Goal: Information Seeking & Learning: Check status

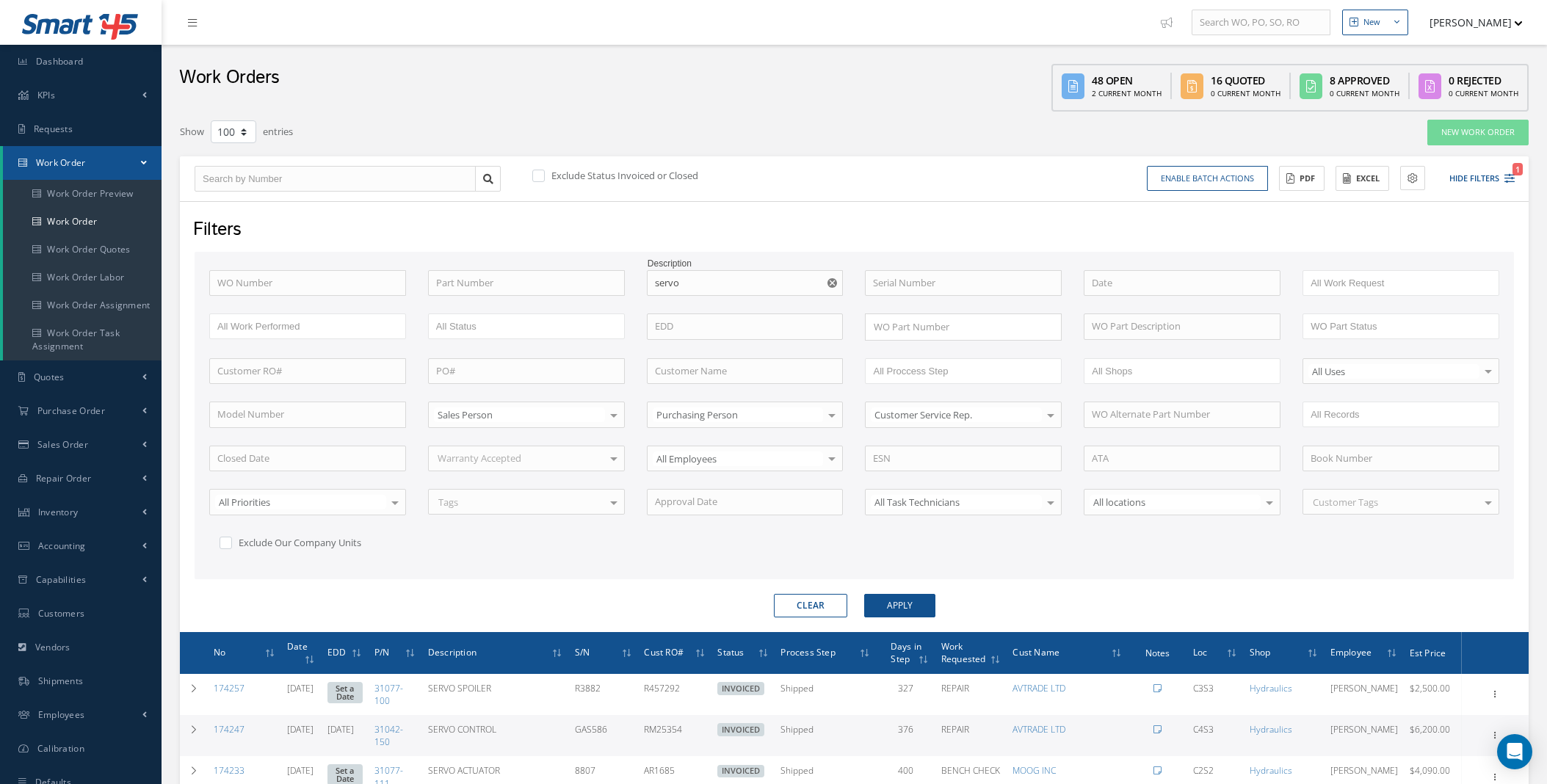
select select "100"
click at [832, 281] on icon "Reset" at bounding box center [833, 283] width 10 height 10
click at [544, 174] on label at bounding box center [546, 174] width 4 height 13
click at [539, 174] on input "checkbox" at bounding box center [537, 176] width 10 height 10
checkbox input "true"
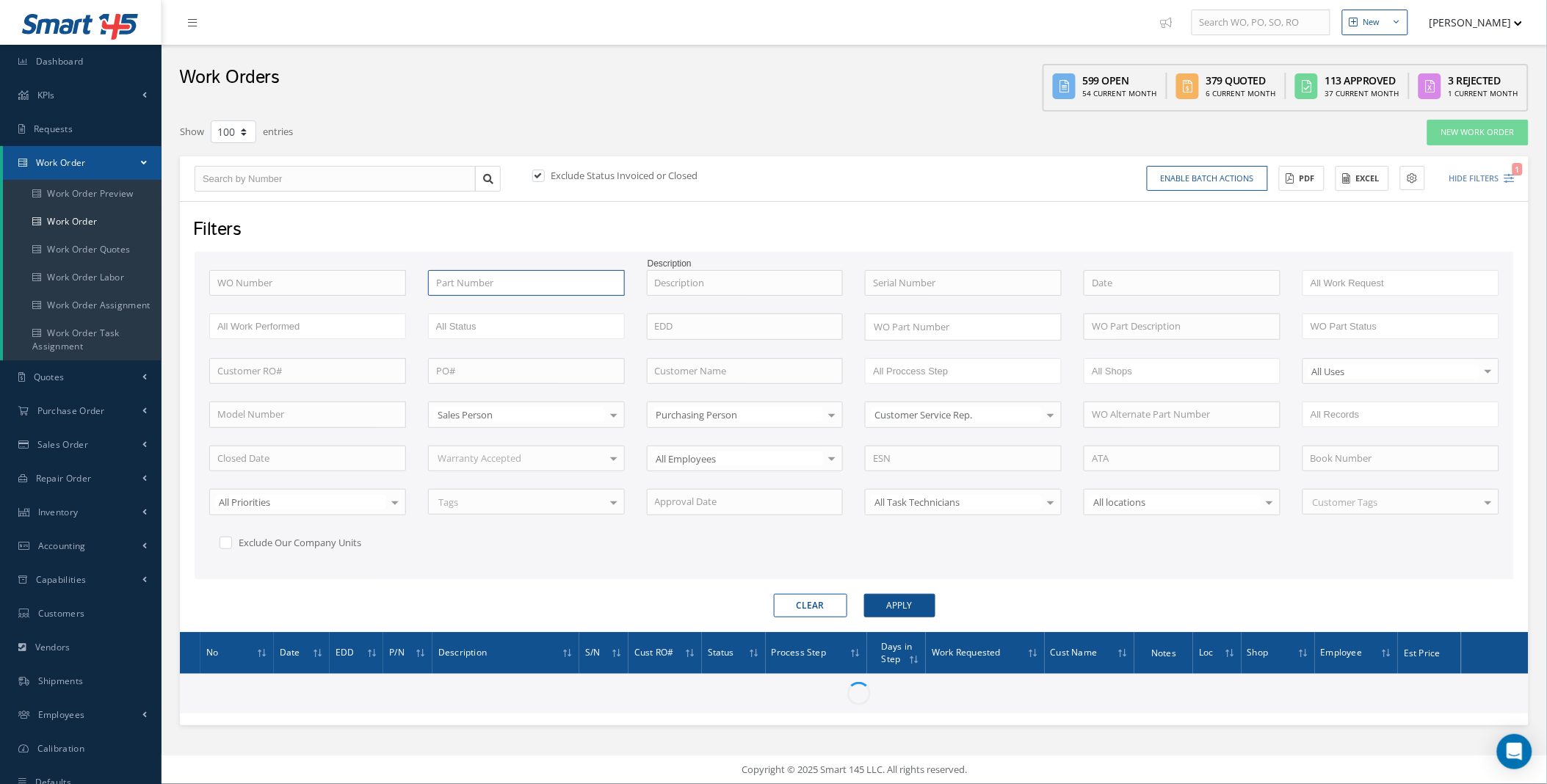
click at [500, 287] on input "text" at bounding box center [526, 283] width 197 height 27
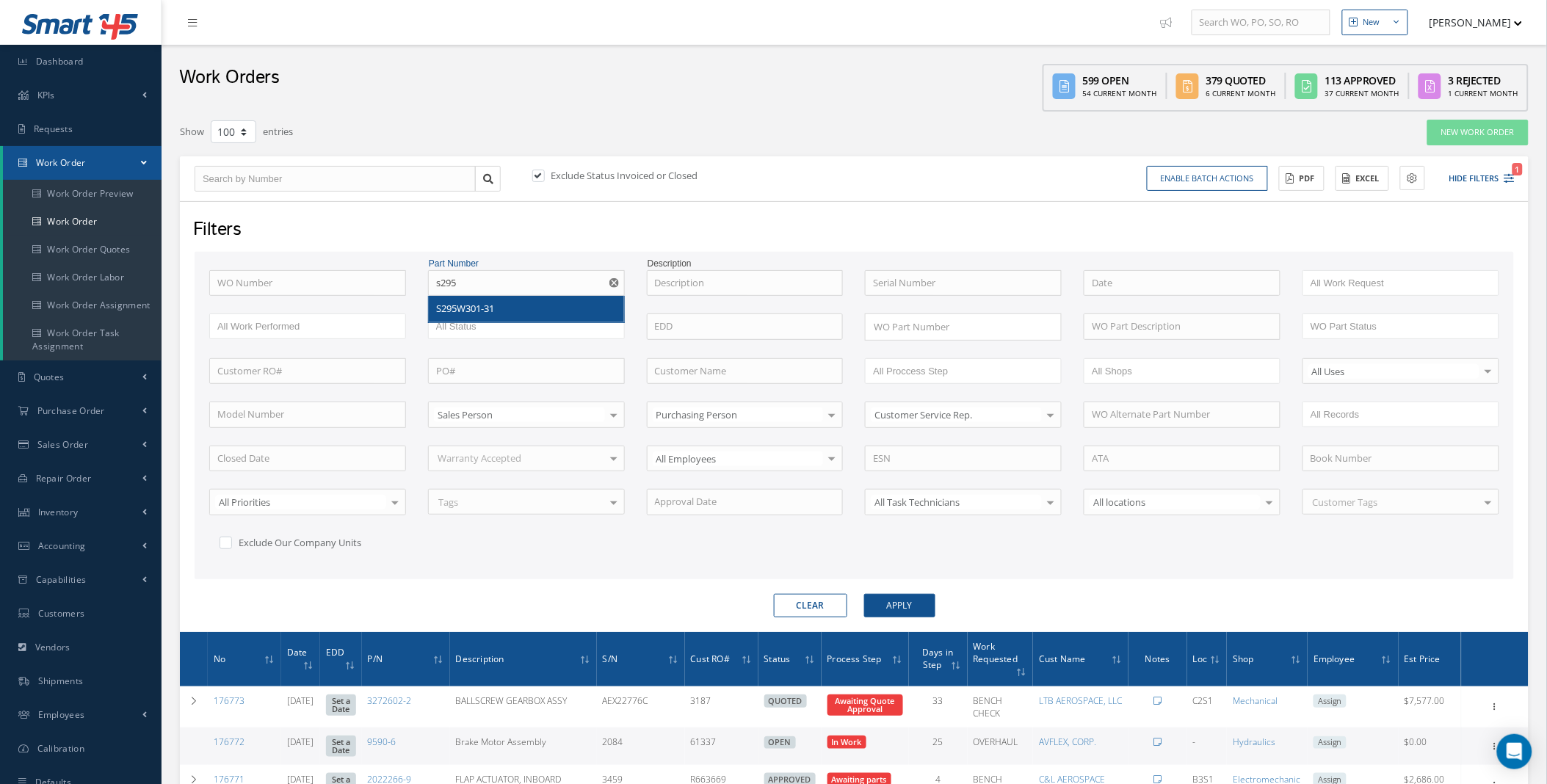
click at [502, 313] on div "S295W301-31" at bounding box center [525, 308] width 180 height 15
type input "S295W301-31"
click at [911, 607] on button "Apply" at bounding box center [900, 606] width 71 height 24
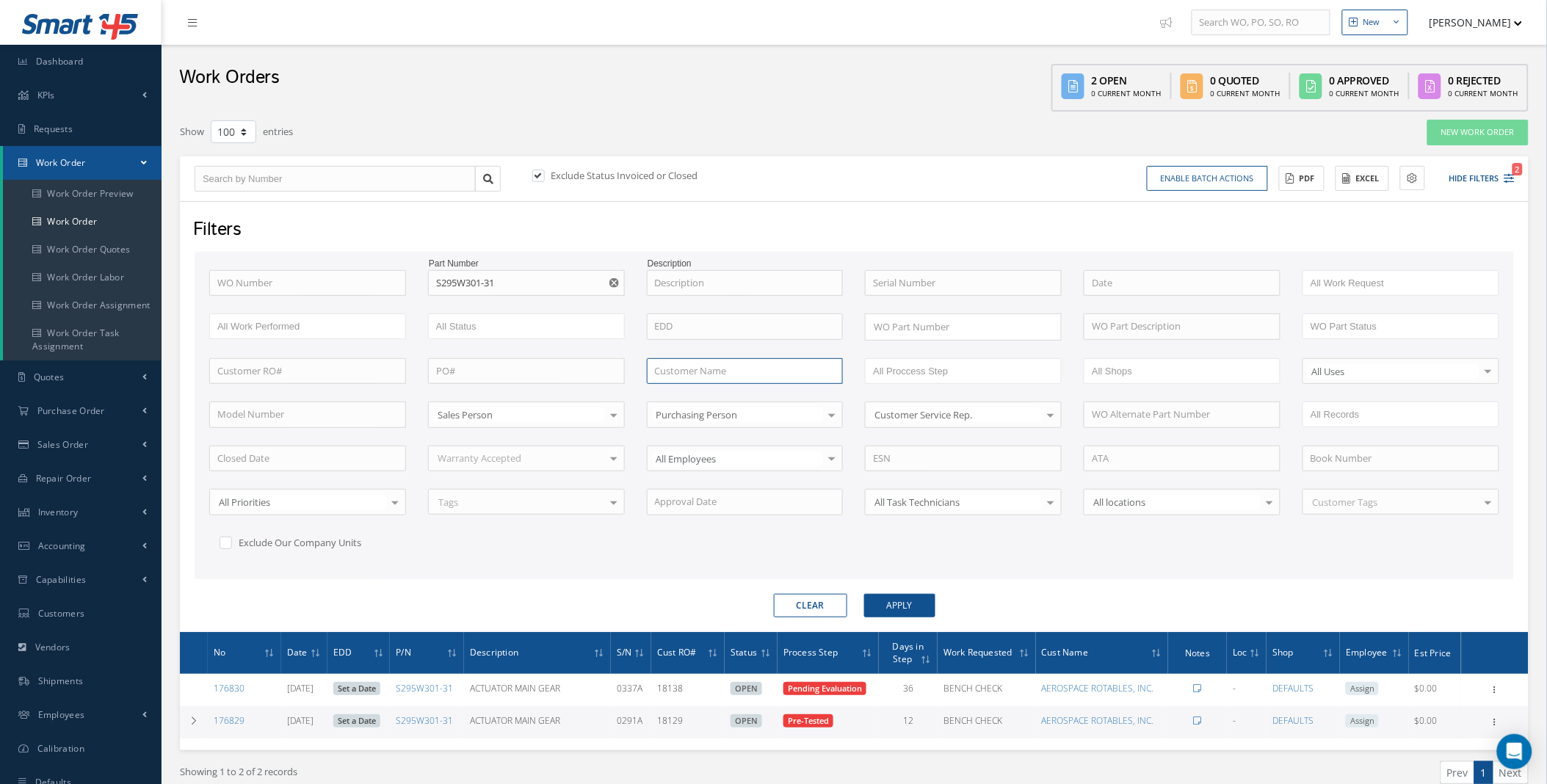
click at [704, 368] on input "text" at bounding box center [745, 371] width 197 height 27
click at [700, 398] on span "AEROSPACE ROTABLES, INC." at bounding box center [715, 396] width 122 height 13
type input "AEROSPACE ROTABLES, INC."
click at [544, 174] on label at bounding box center [546, 174] width 4 height 13
click at [537, 174] on input "checkbox" at bounding box center [537, 176] width 10 height 10
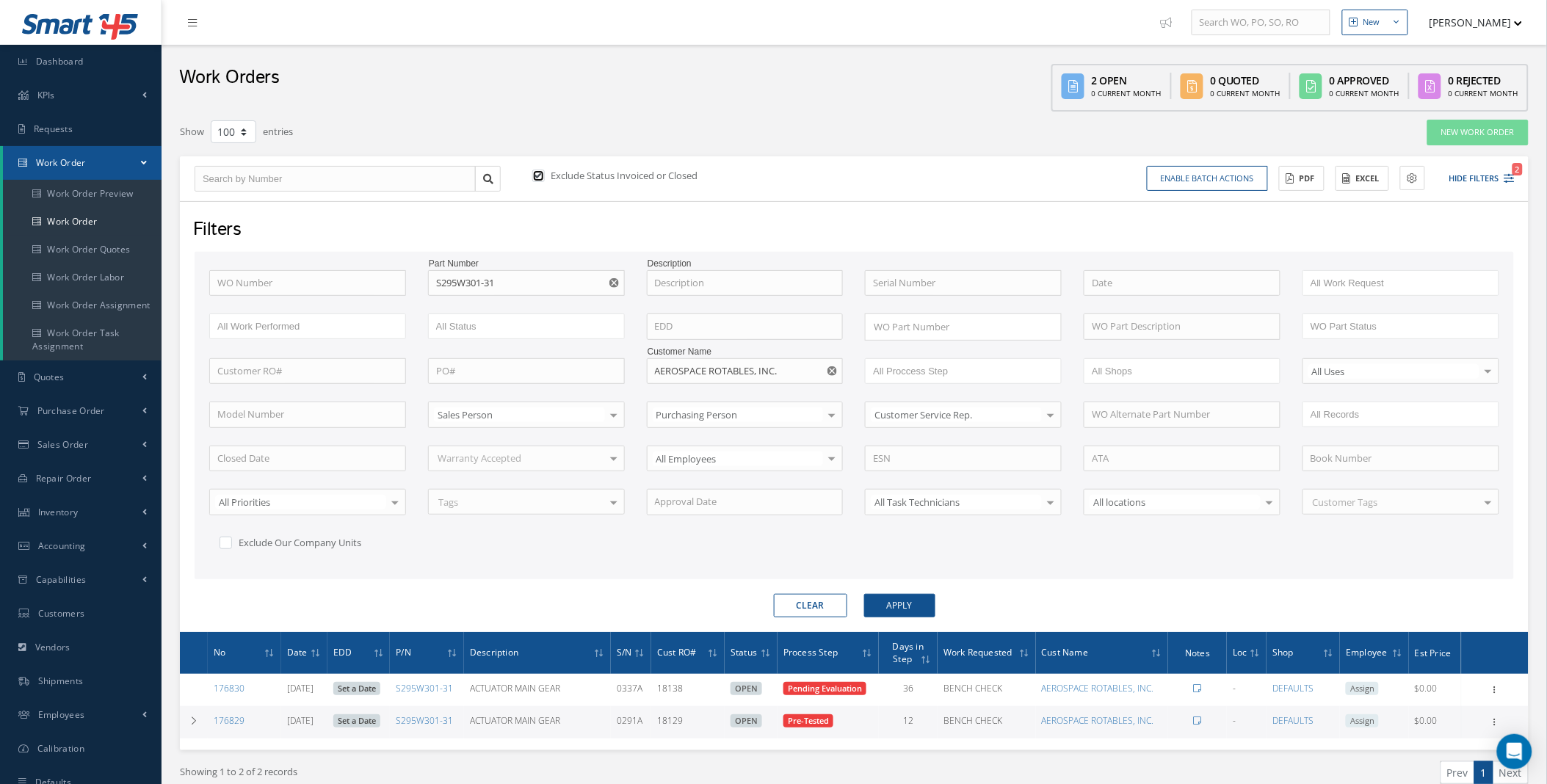
checkbox input "false"
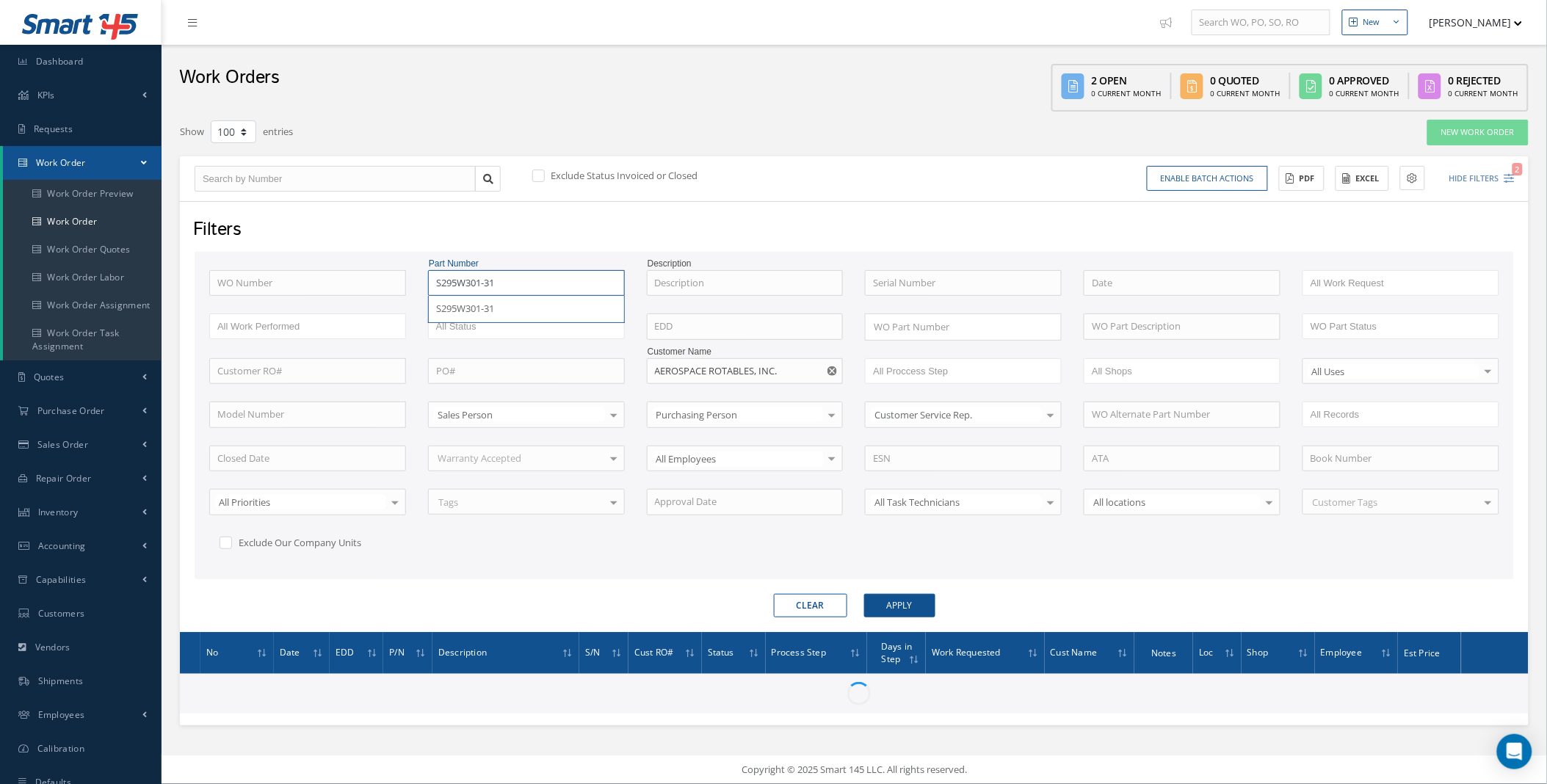
click at [507, 287] on input "S295W301-31" at bounding box center [526, 283] width 197 height 27
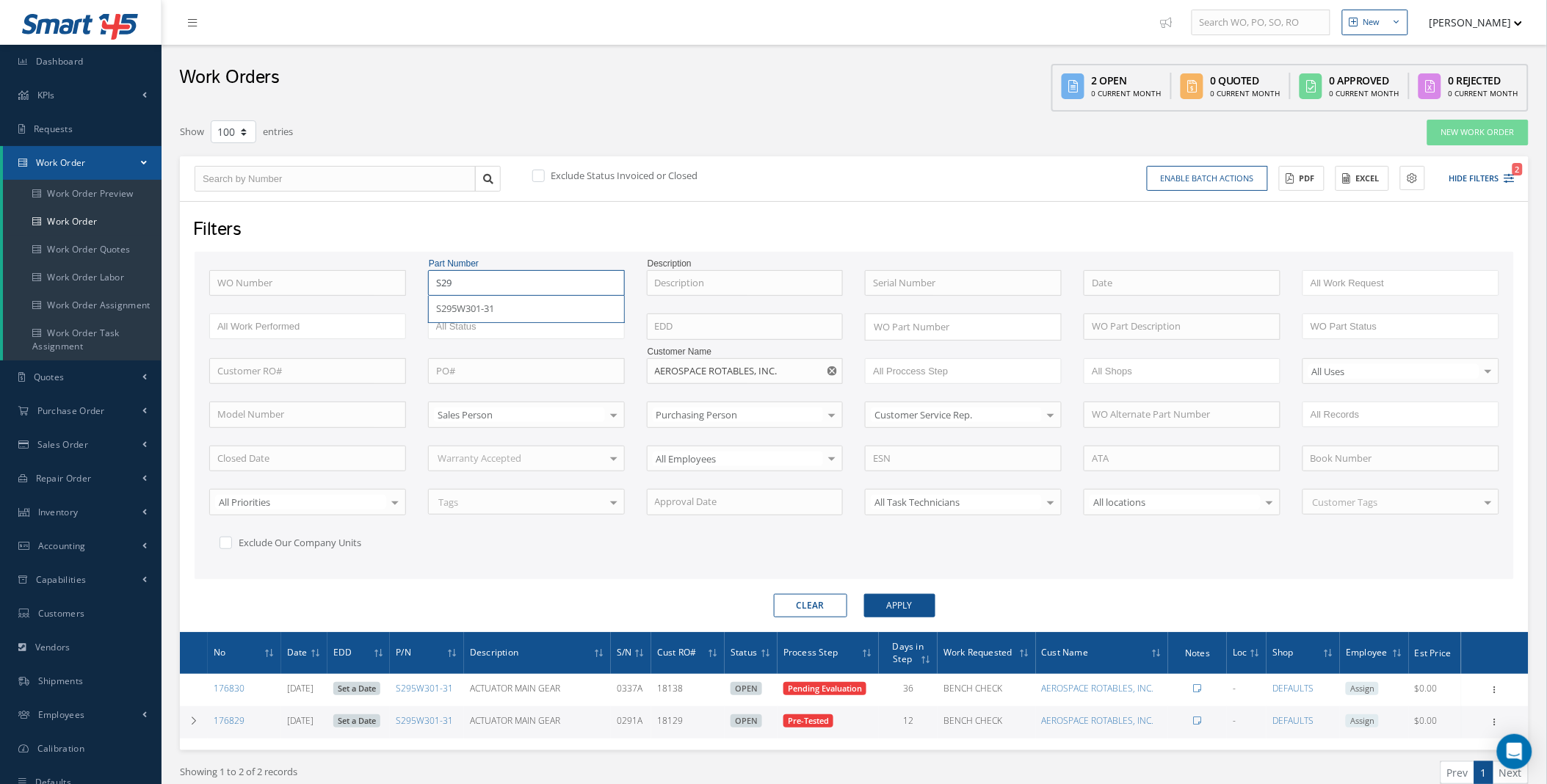
click at [864, 594] on button "Apply" at bounding box center [900, 606] width 71 height 24
type input "S2"
click at [864, 594] on button "Apply" at bounding box center [900, 606] width 71 height 24
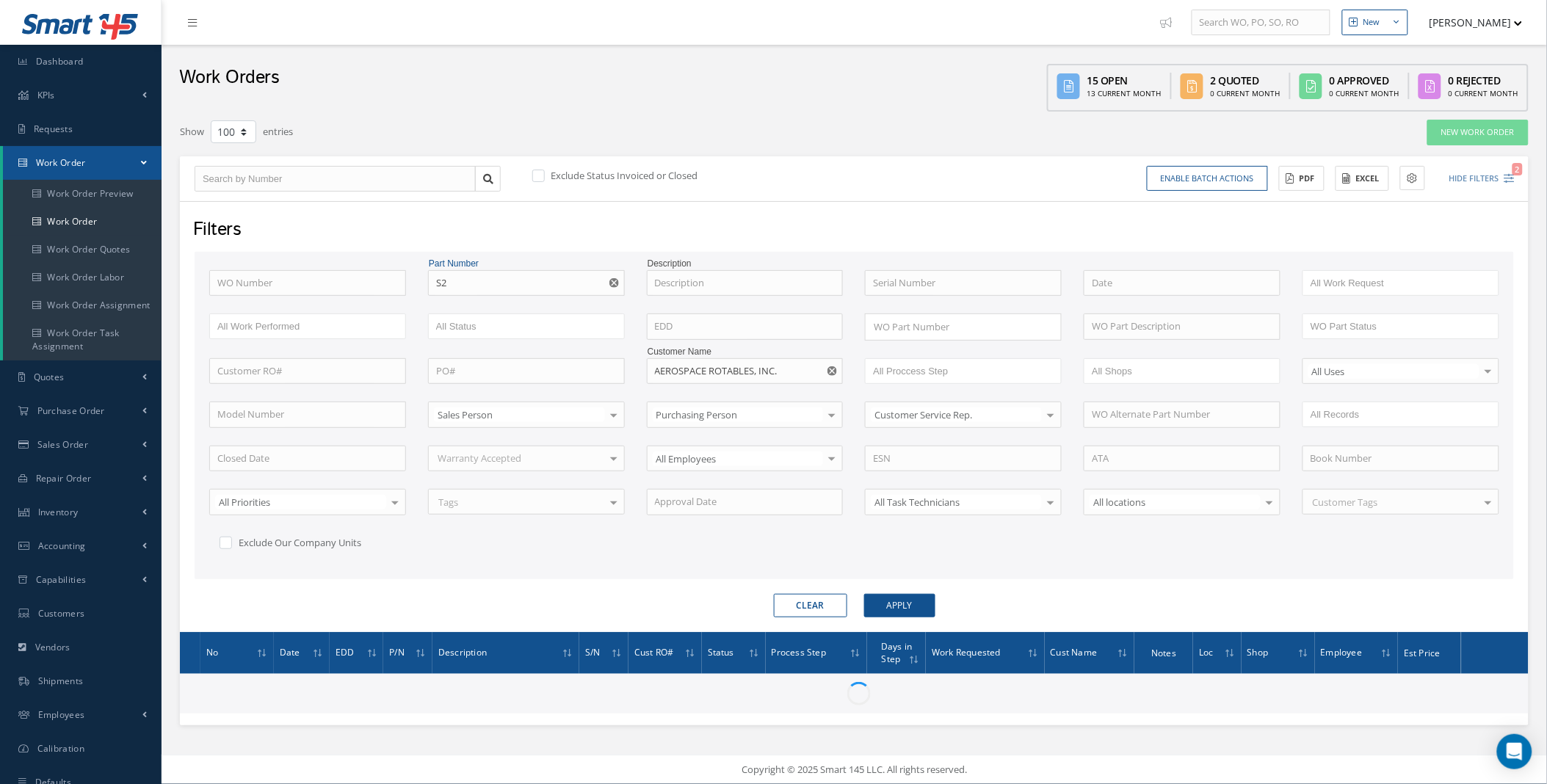
click at [544, 176] on label at bounding box center [546, 174] width 4 height 13
click at [540, 176] on input "checkbox" at bounding box center [537, 176] width 10 height 10
checkbox input "true"
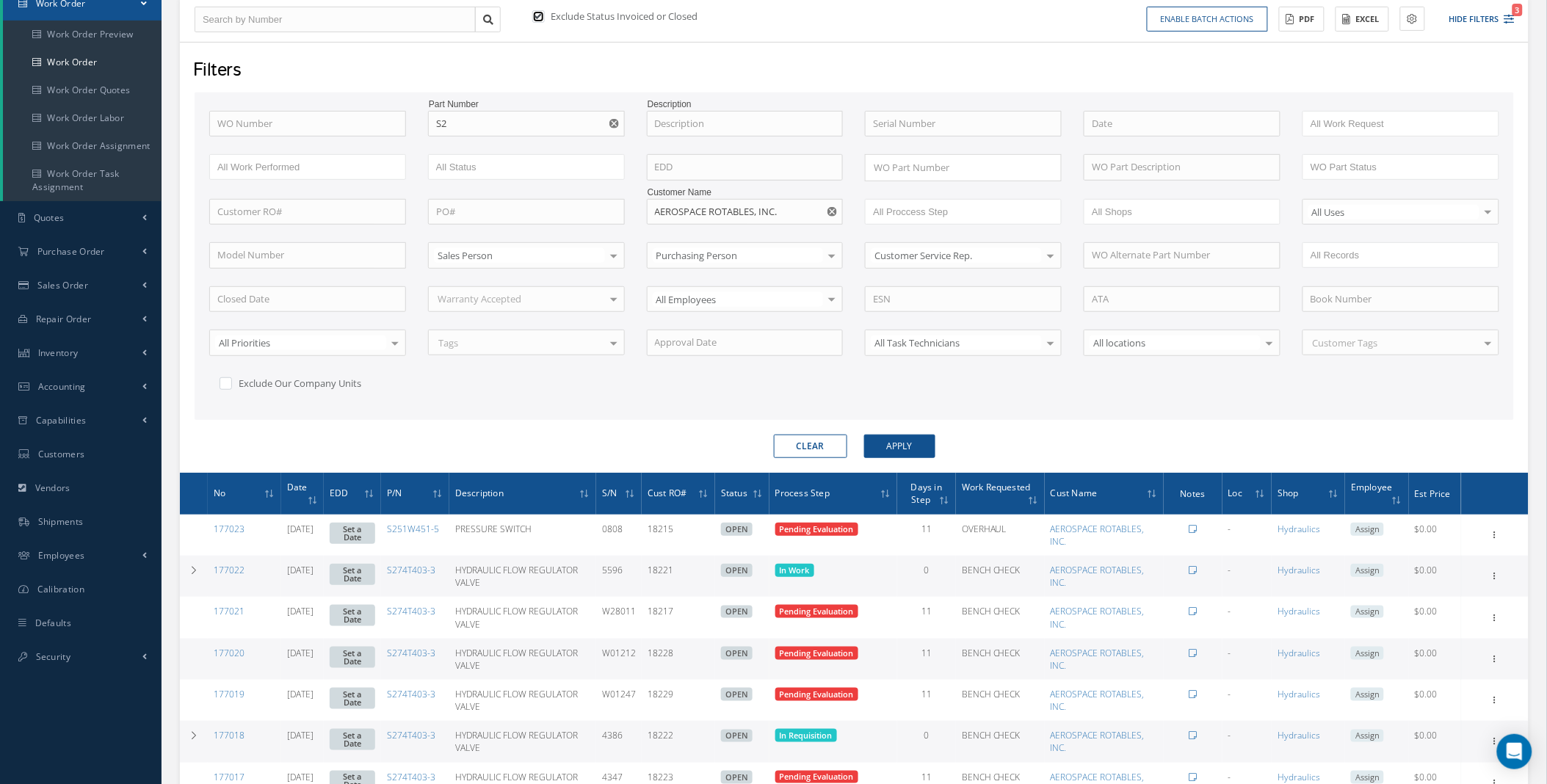
scroll to position [703, 0]
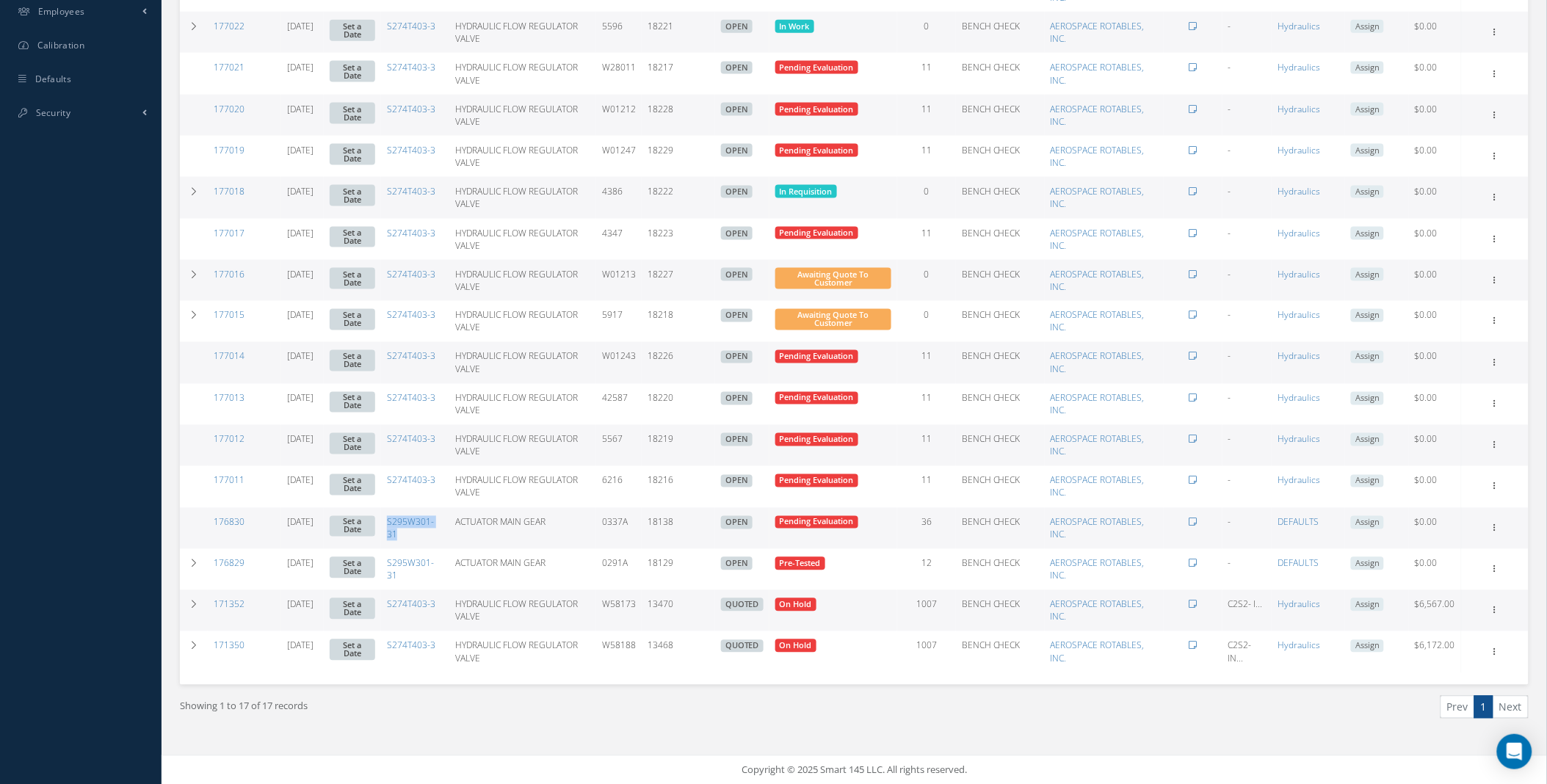
drag, startPoint x: 422, startPoint y: 536, endPoint x: 397, endPoint y: 523, distance: 28.2
click at [397, 523] on td "S295W301-31" at bounding box center [415, 528] width 68 height 41
copy link "S295W301-31"
click at [226, 522] on link "176830" at bounding box center [229, 522] width 31 height 13
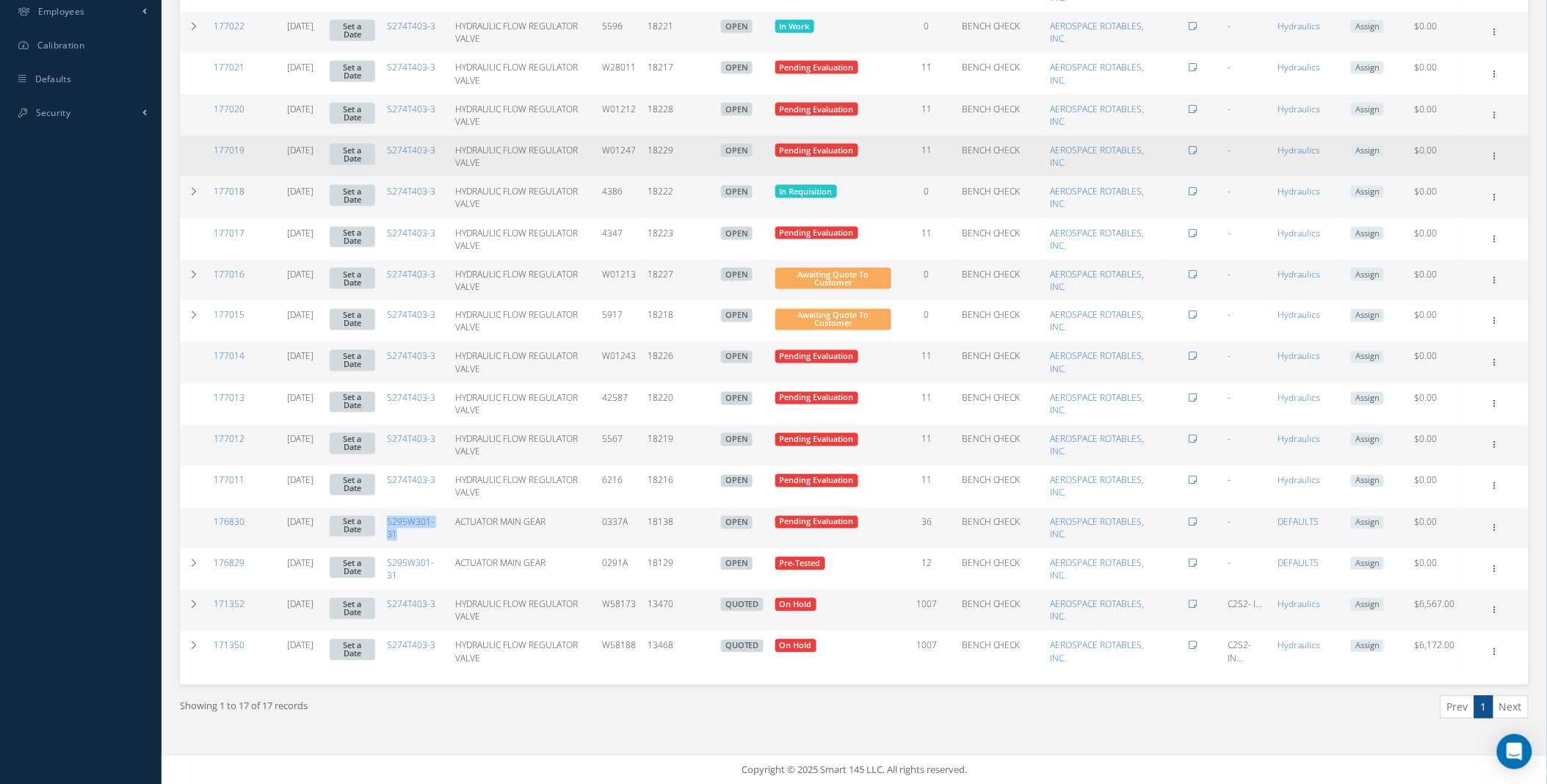
scroll to position [0, 0]
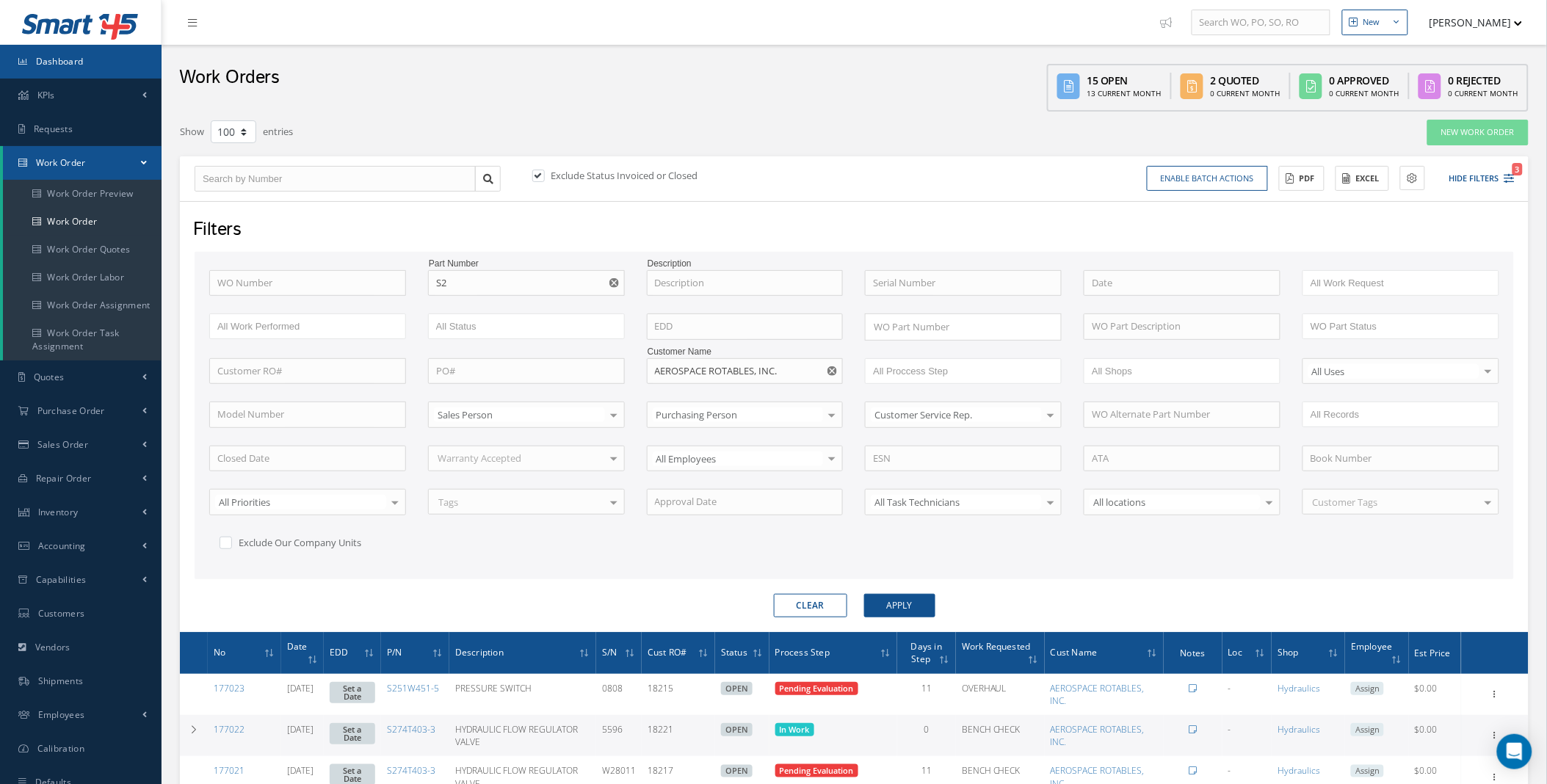
drag, startPoint x: 72, startPoint y: 68, endPoint x: 185, endPoint y: 60, distance: 113.3
click at [72, 68] on link "Dashboard" at bounding box center [81, 61] width 162 height 33
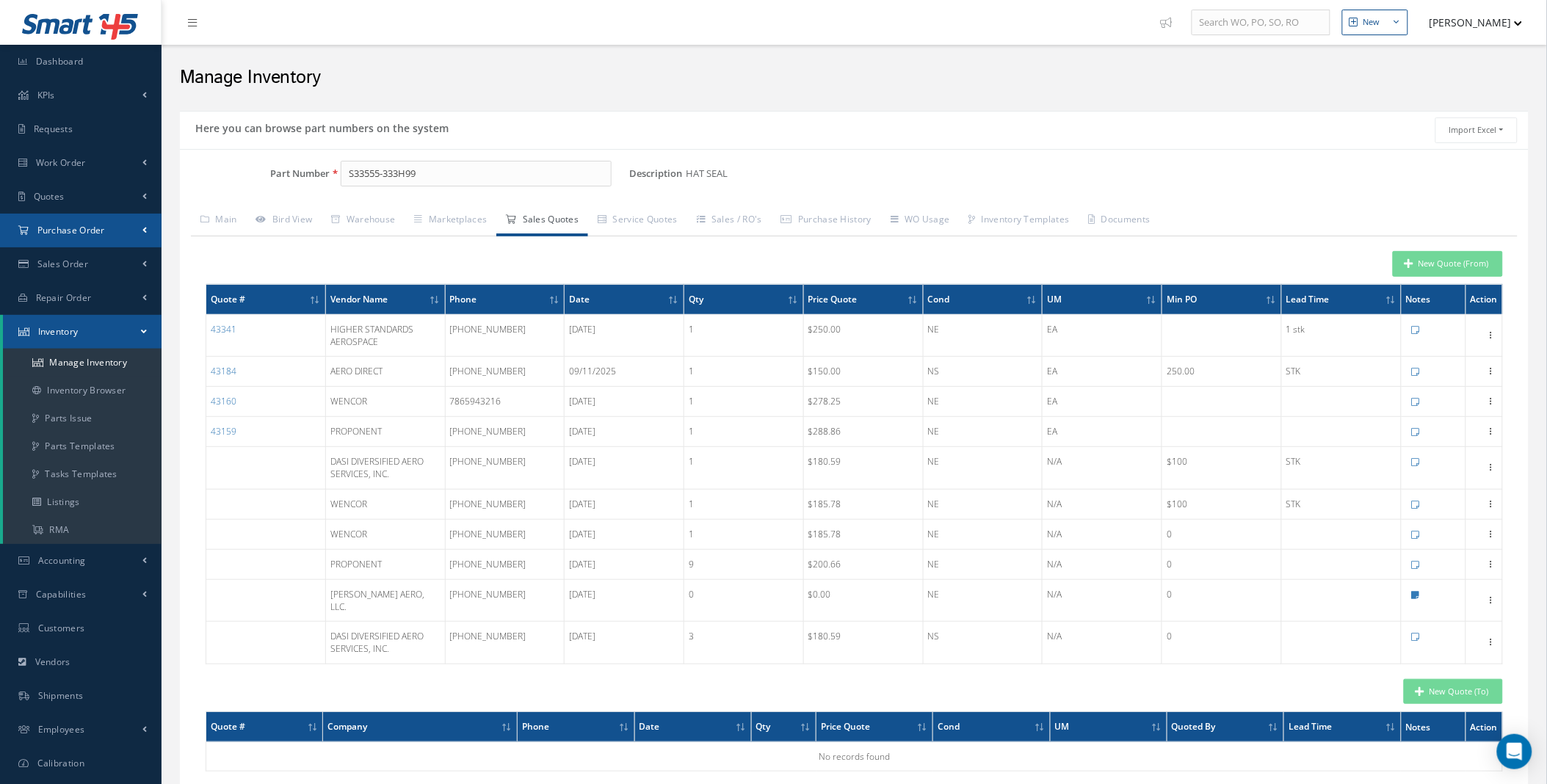
click at [85, 236] on link "Purchase Order" at bounding box center [81, 230] width 162 height 33
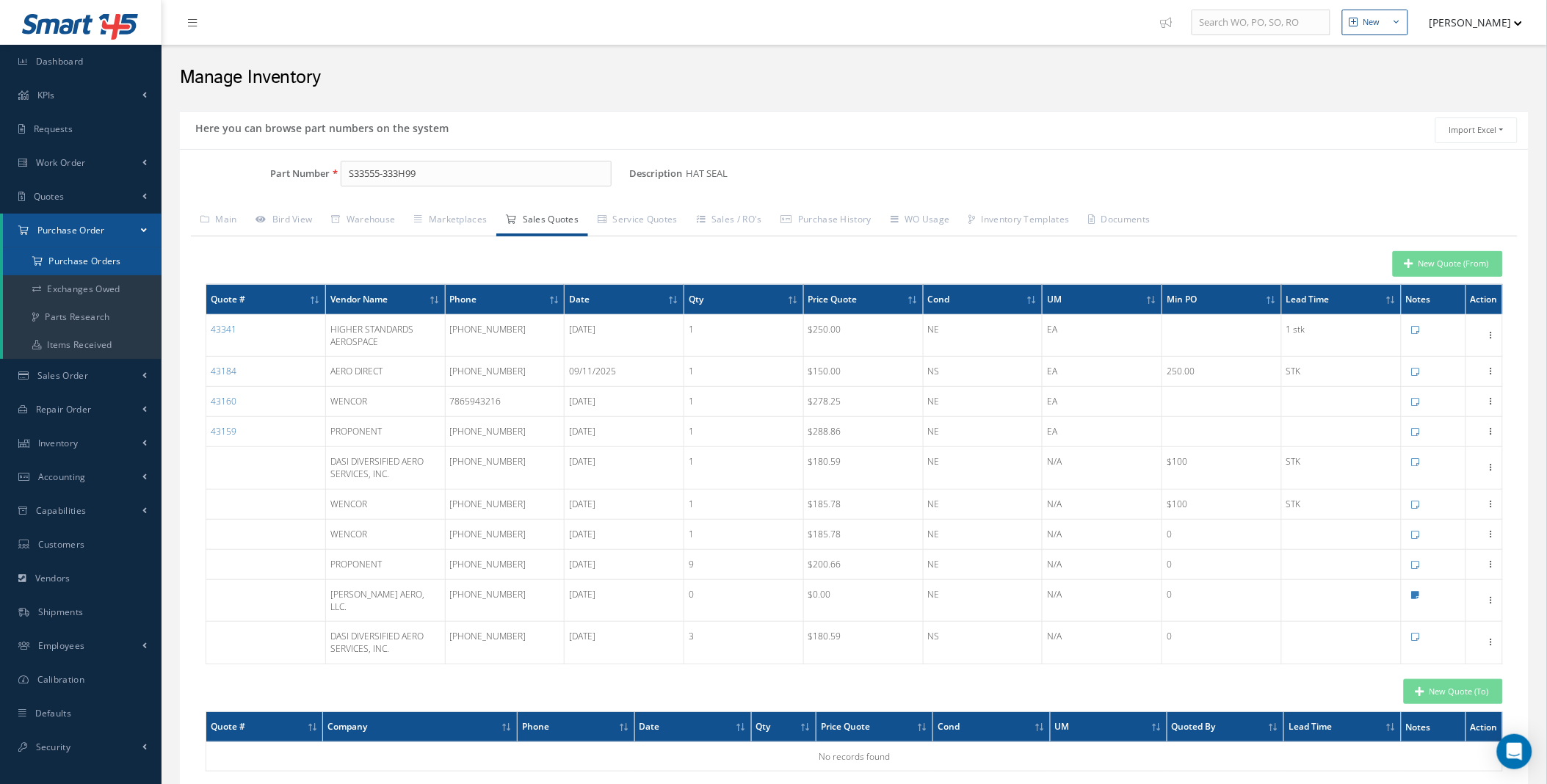
click at [85, 259] on a=1&status_id=2&status_id=3&status_id=5&collapsedFilters"] "Purchase Orders" at bounding box center [82, 261] width 159 height 28
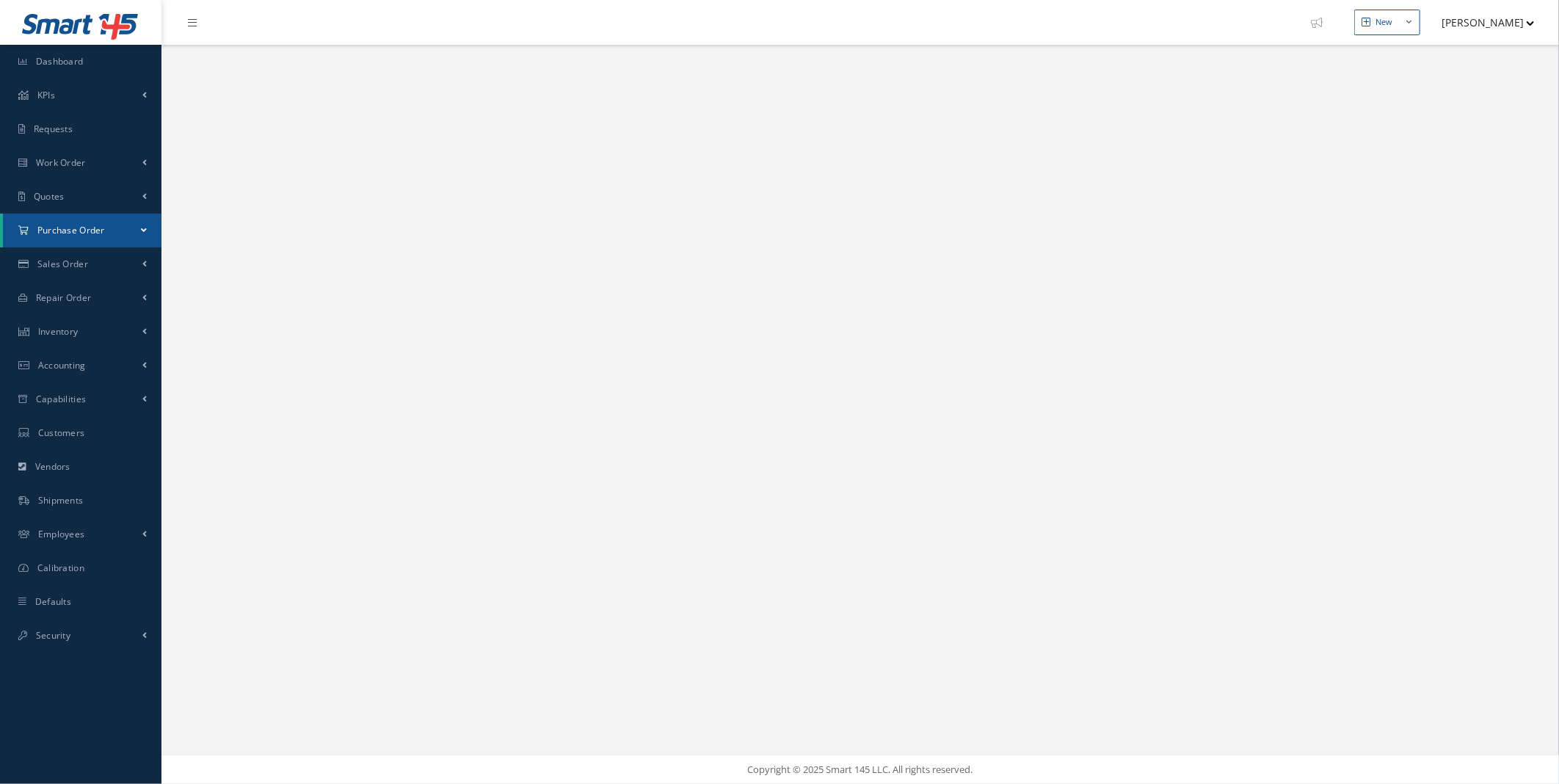
select select "25"
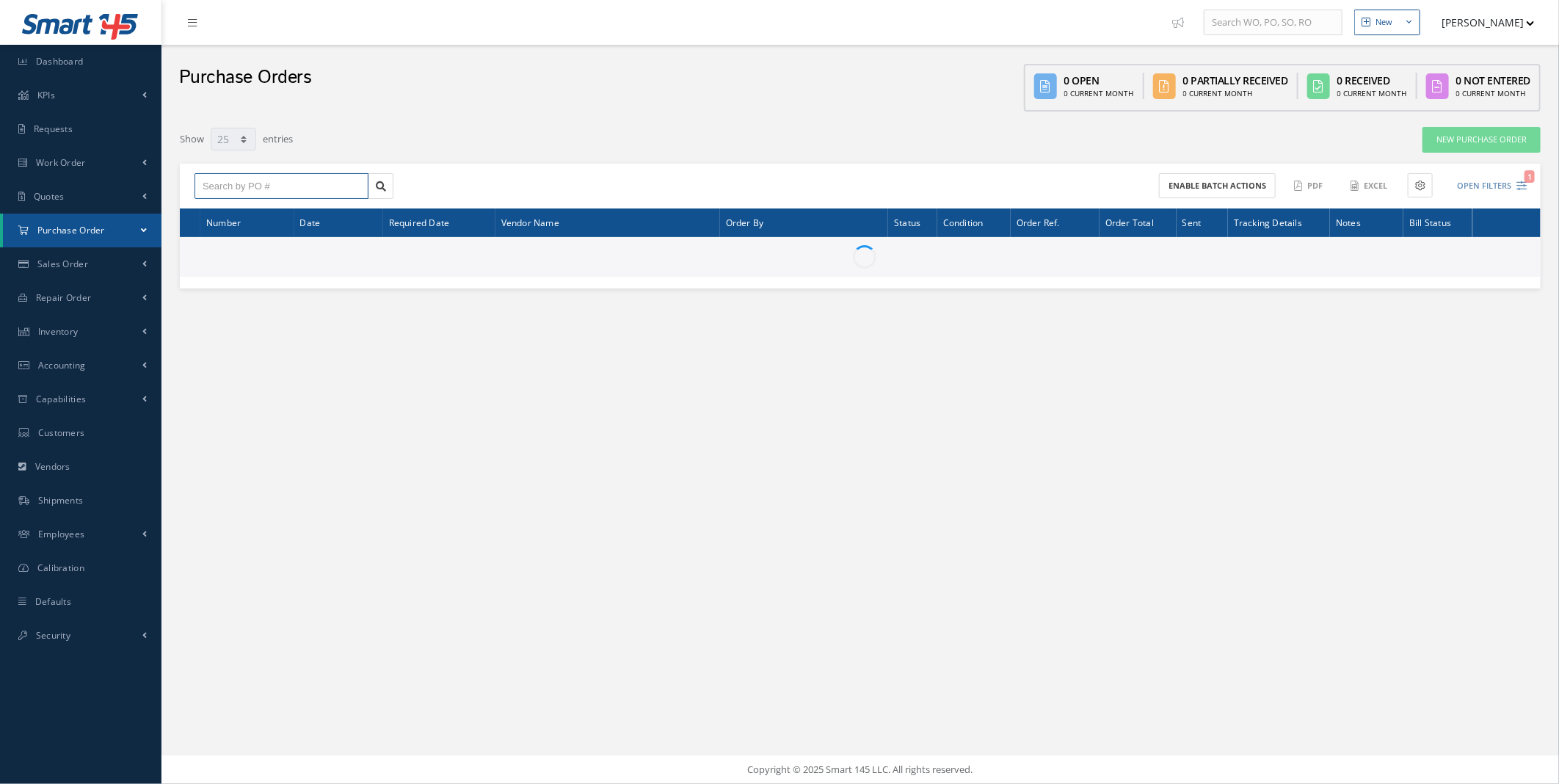
click at [289, 185] on input "text" at bounding box center [281, 186] width 174 height 27
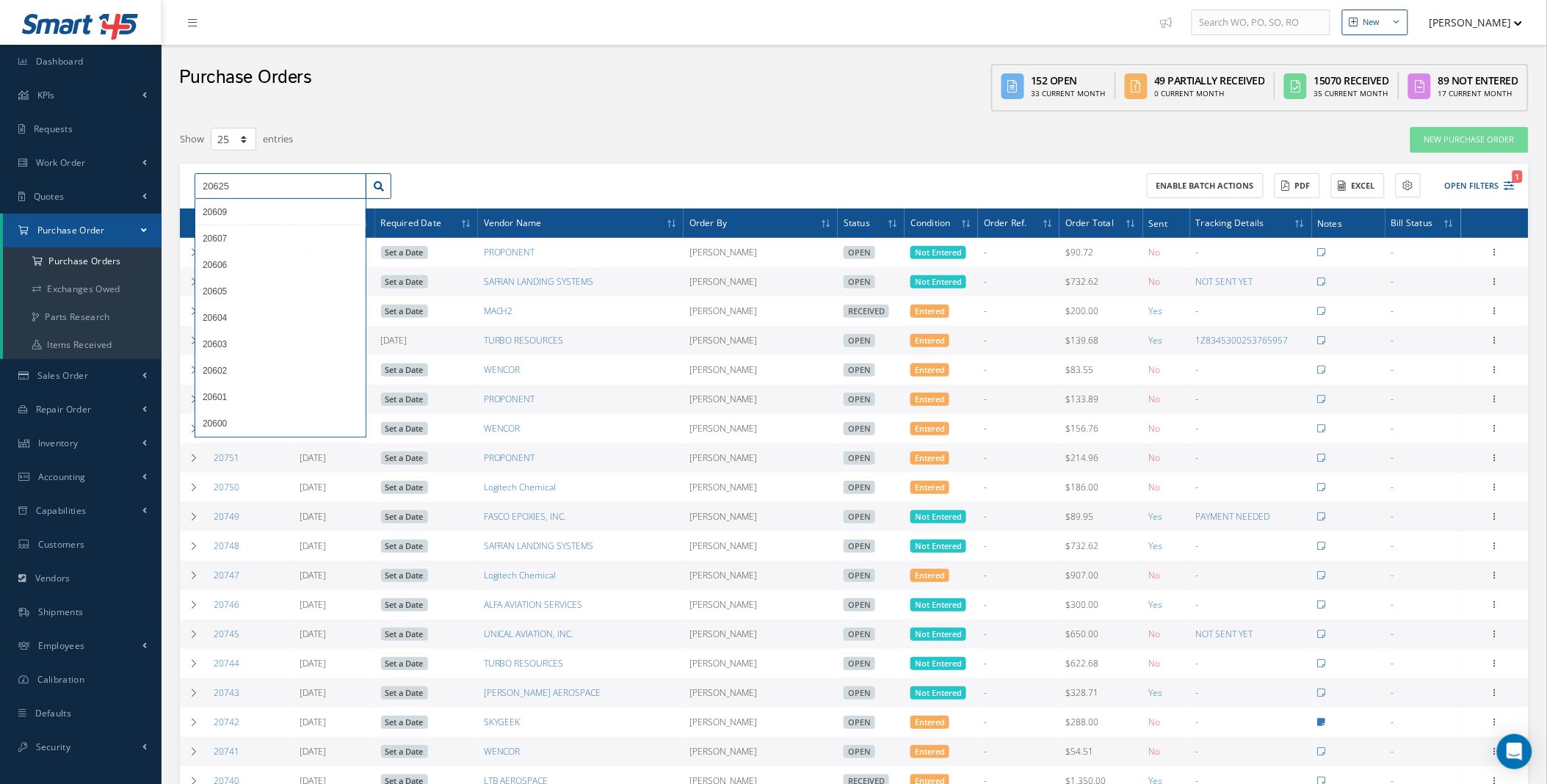
type input "20625"
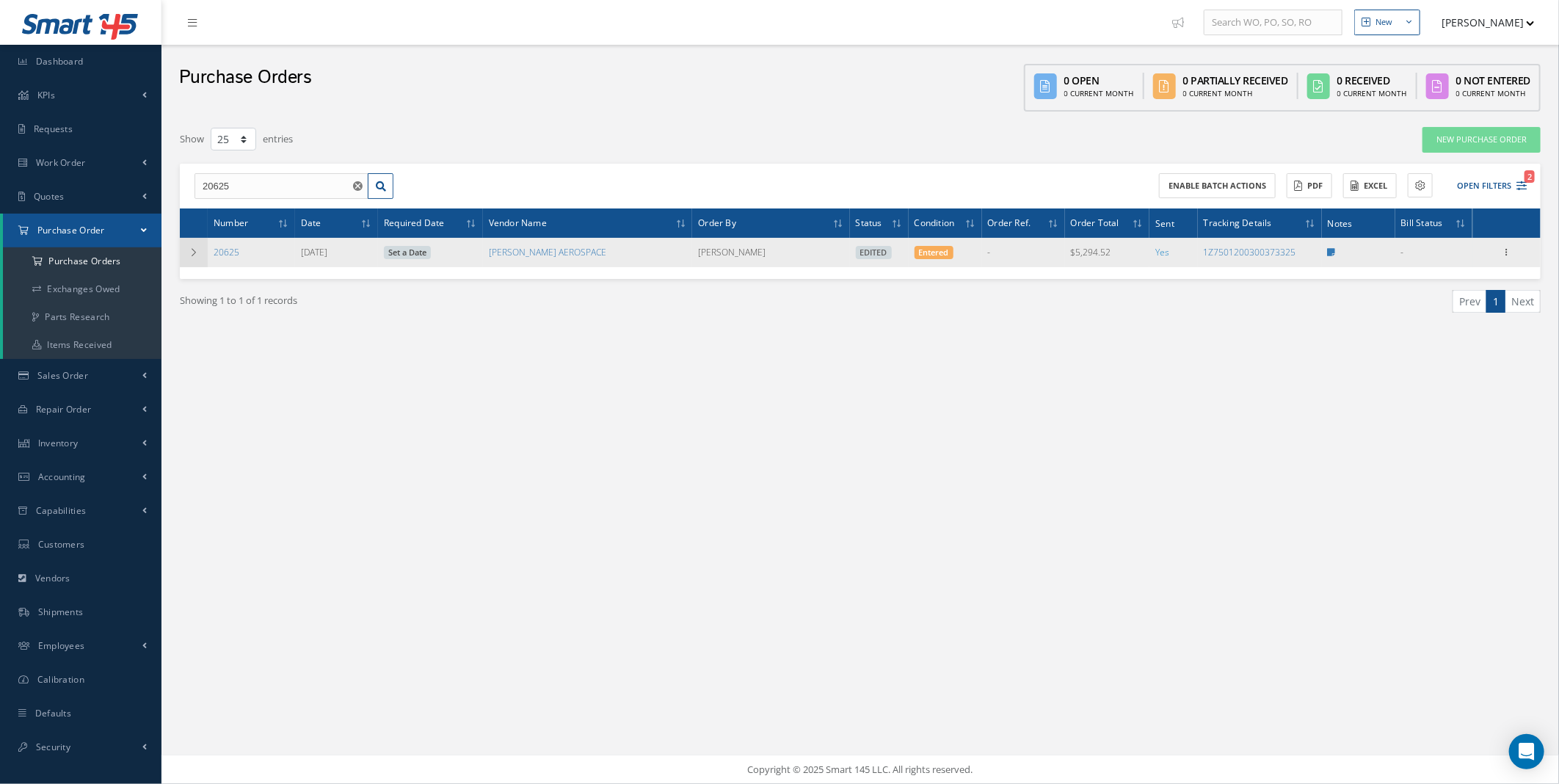
click at [185, 249] on td at bounding box center [194, 252] width 28 height 30
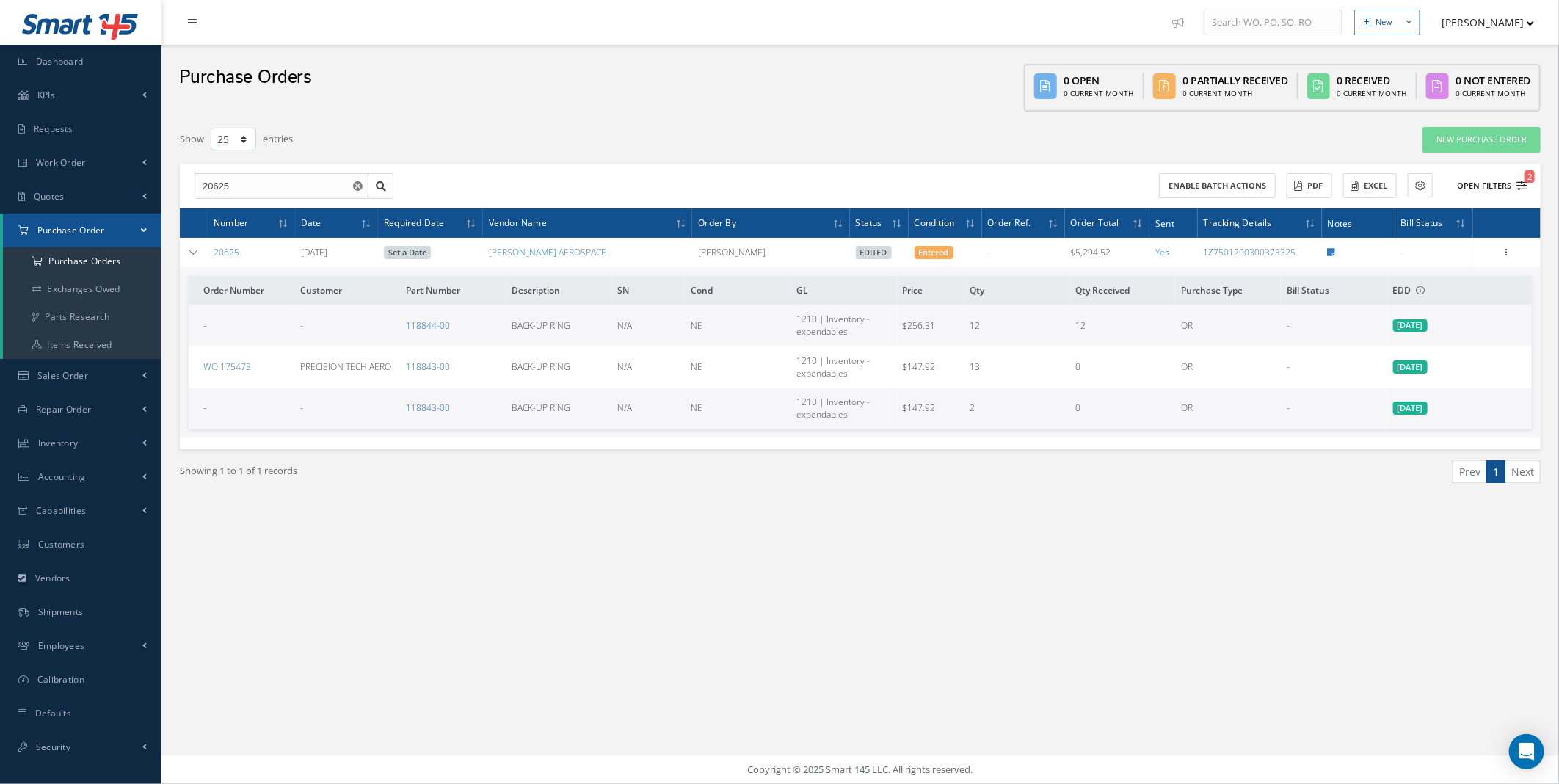
click at [1515, 183] on button "Open Filters 2" at bounding box center [1485, 186] width 83 height 25
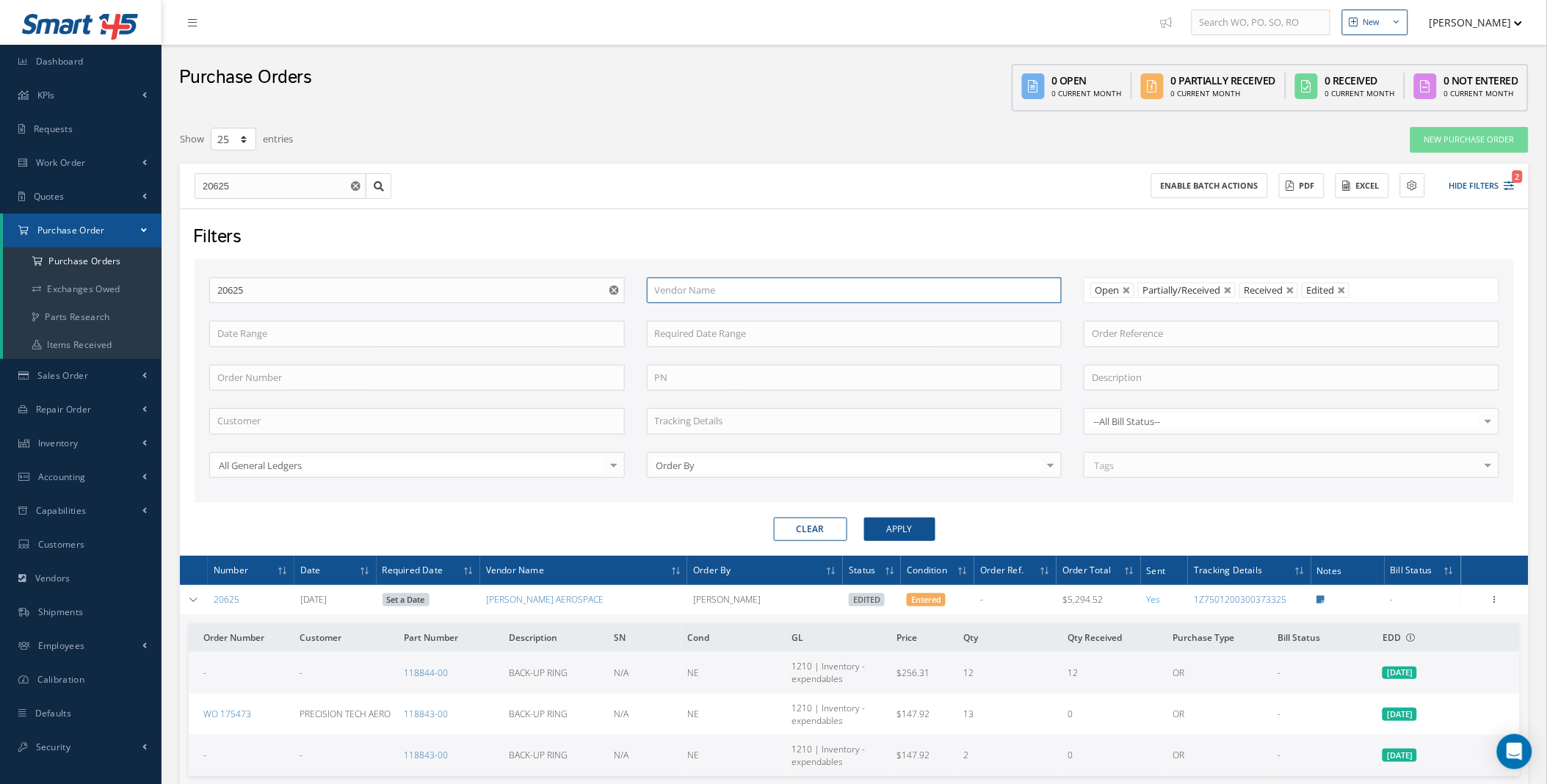
click at [699, 289] on input "text" at bounding box center [854, 291] width 416 height 27
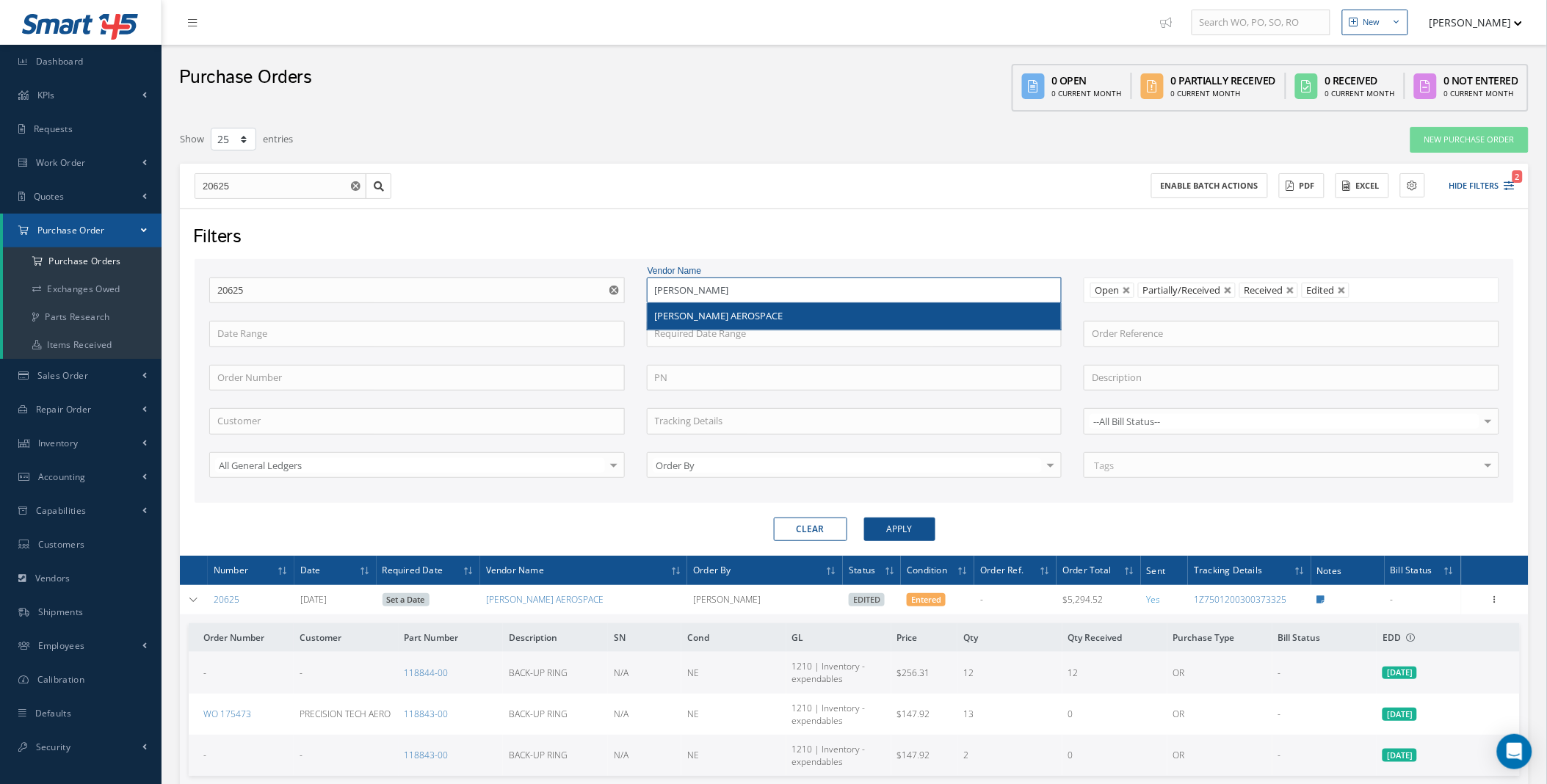
type input "parker"
click at [617, 289] on use "Reset" at bounding box center [614, 291] width 10 height 10
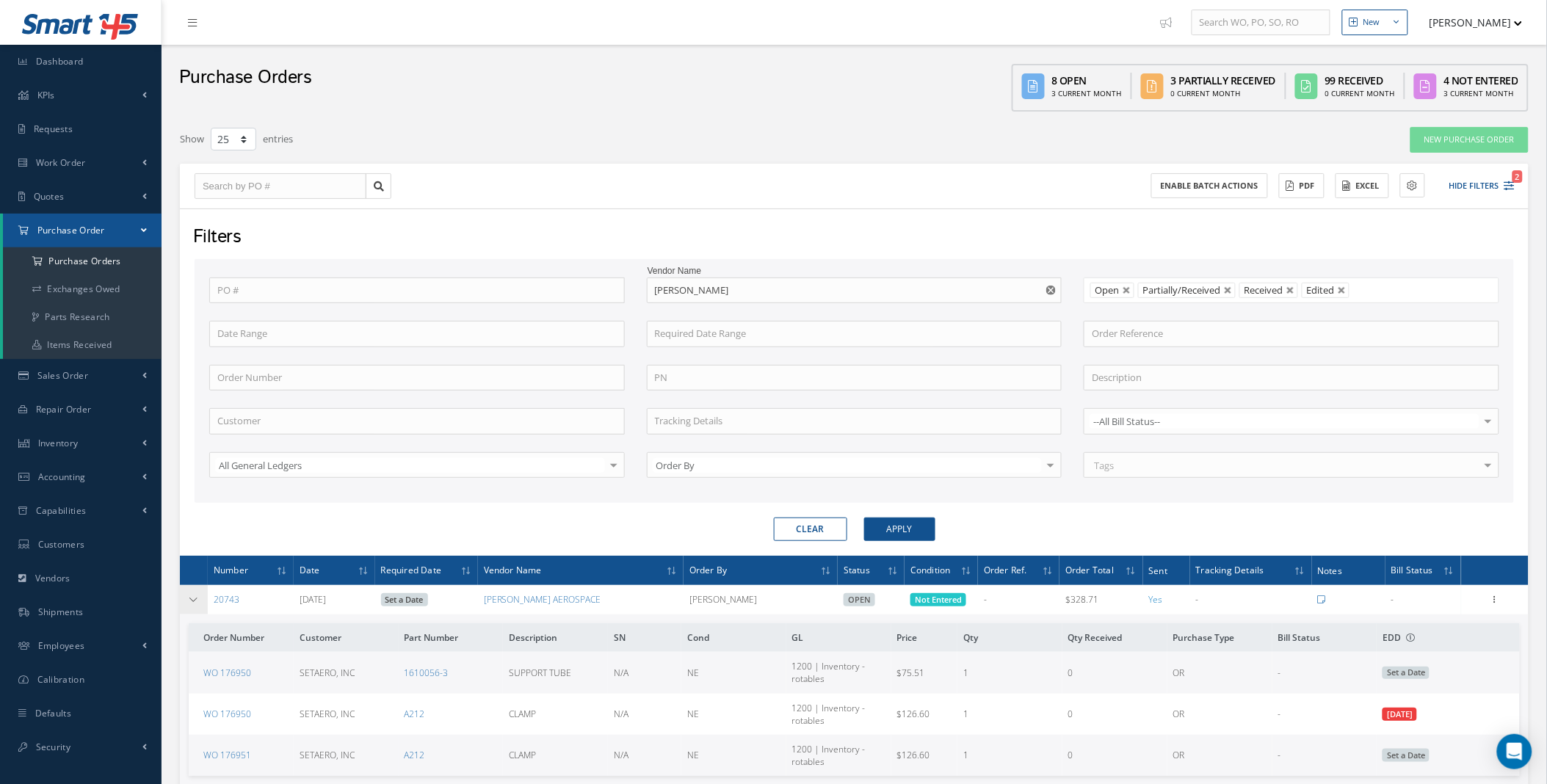
click at [192, 595] on icon at bounding box center [193, 599] width 10 height 9
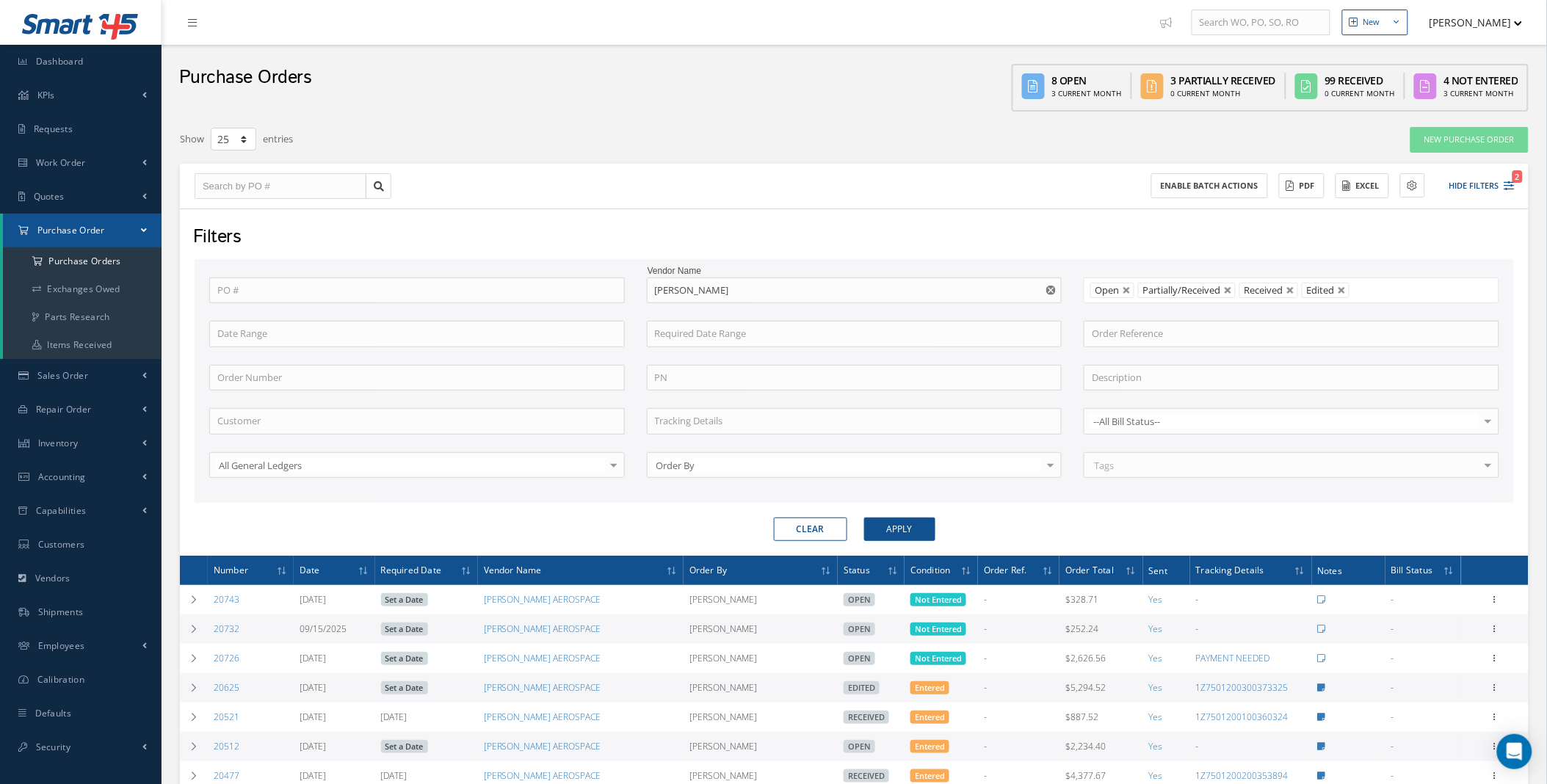
scroll to position [544, 0]
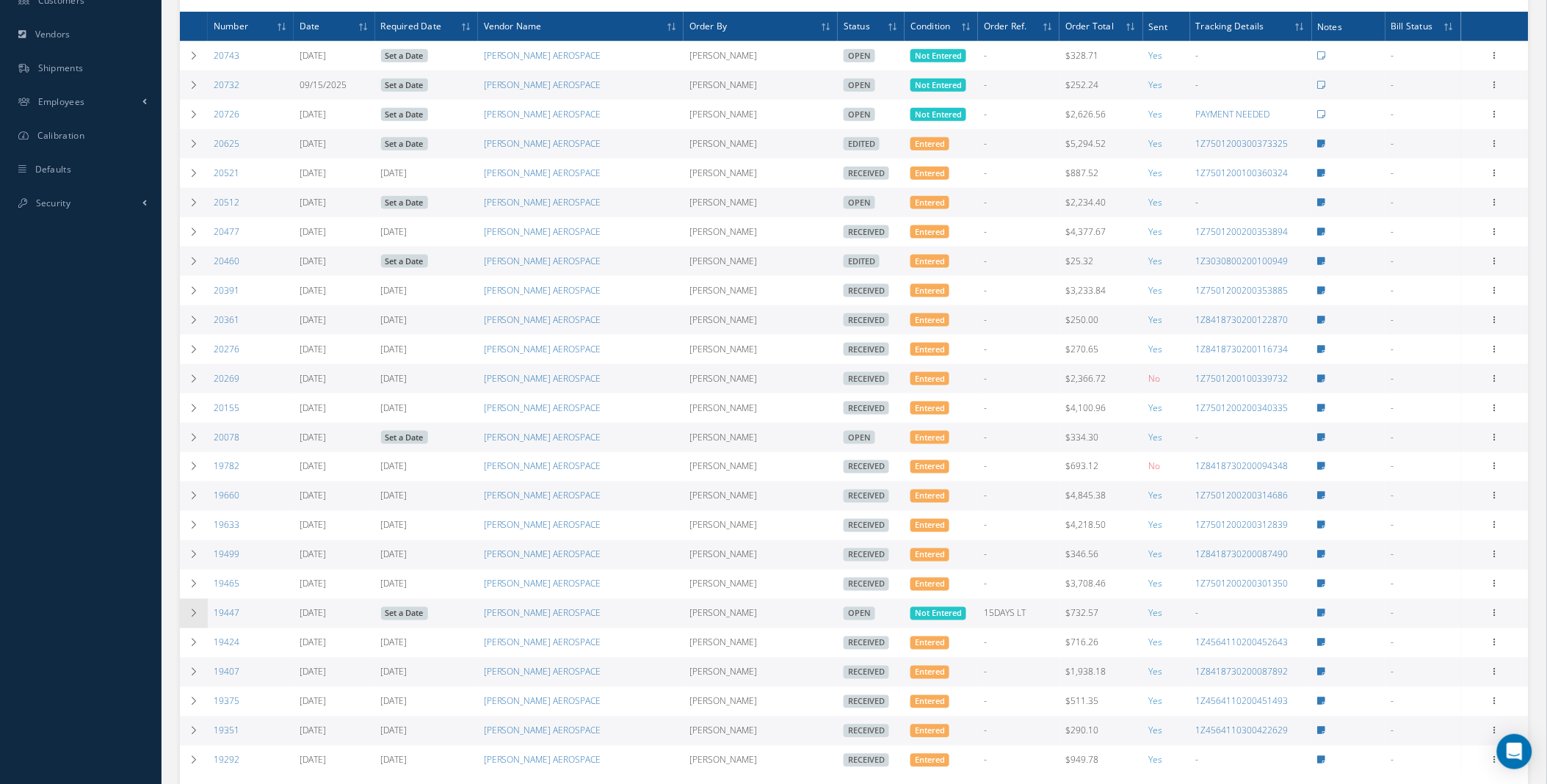
click at [188, 618] on icon at bounding box center [193, 613] width 10 height 9
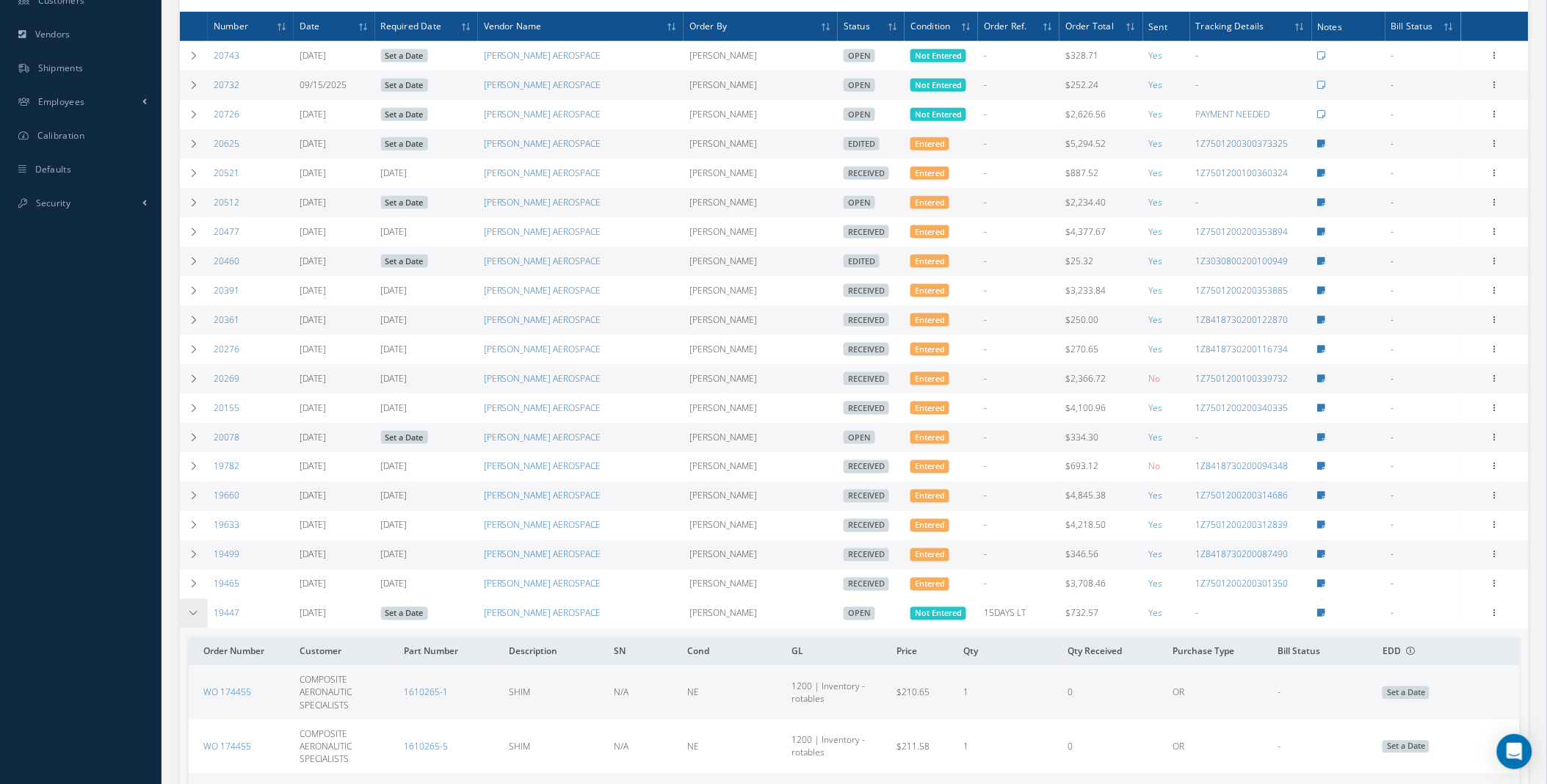
click at [188, 618] on icon at bounding box center [193, 613] width 10 height 9
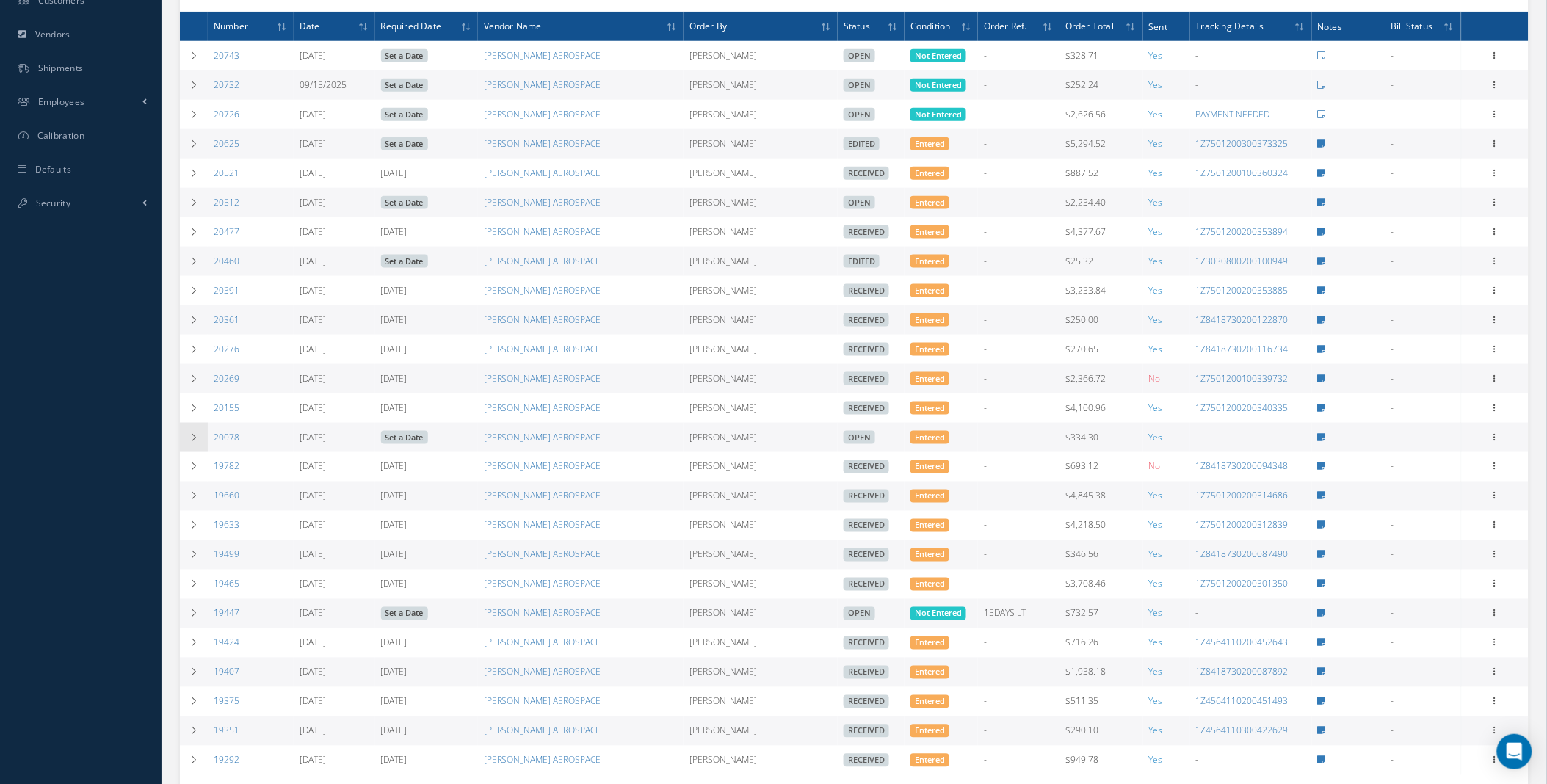
click at [193, 441] on icon at bounding box center [193, 436] width 10 height 9
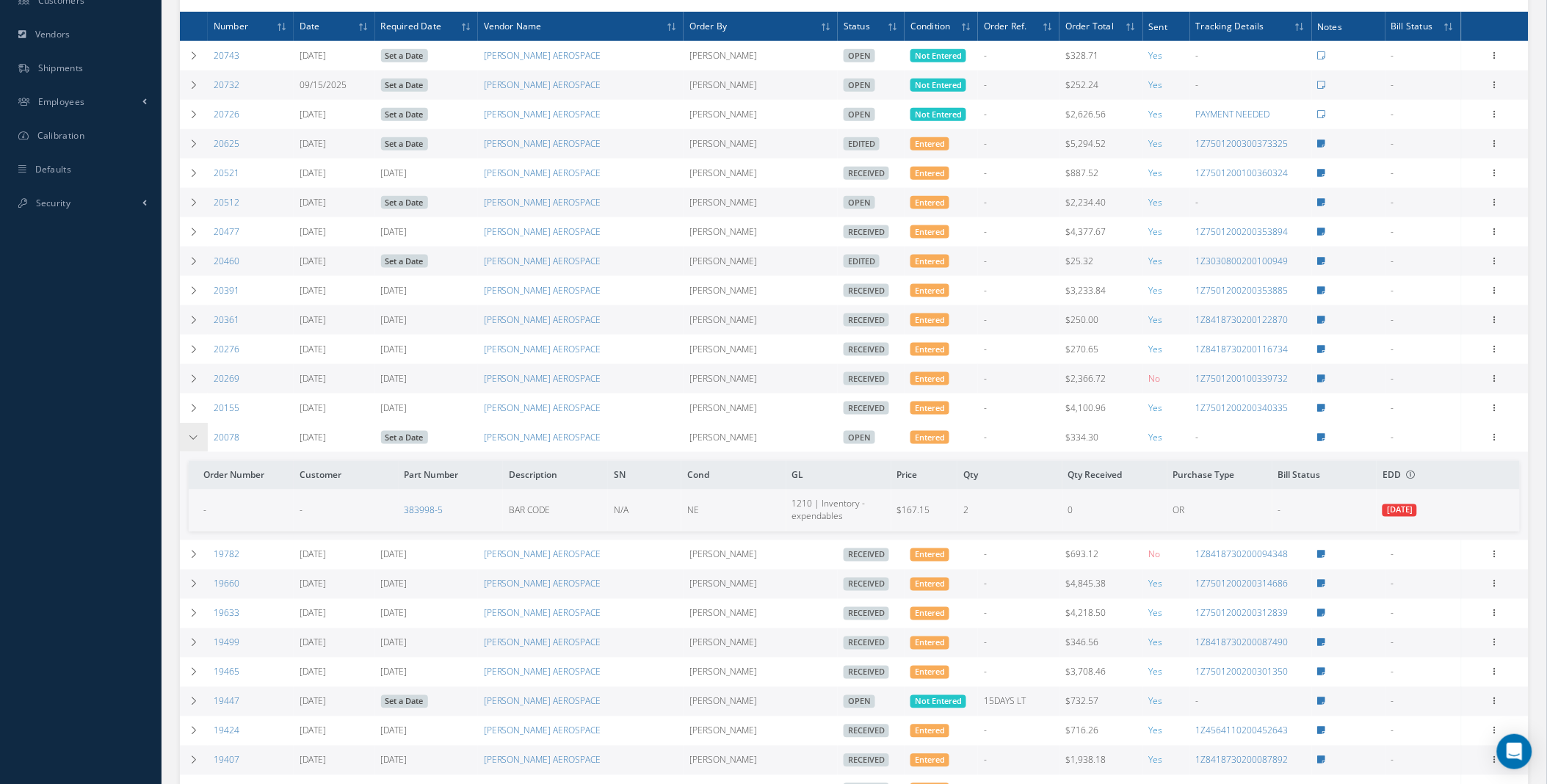
click at [193, 441] on icon at bounding box center [193, 436] width 10 height 9
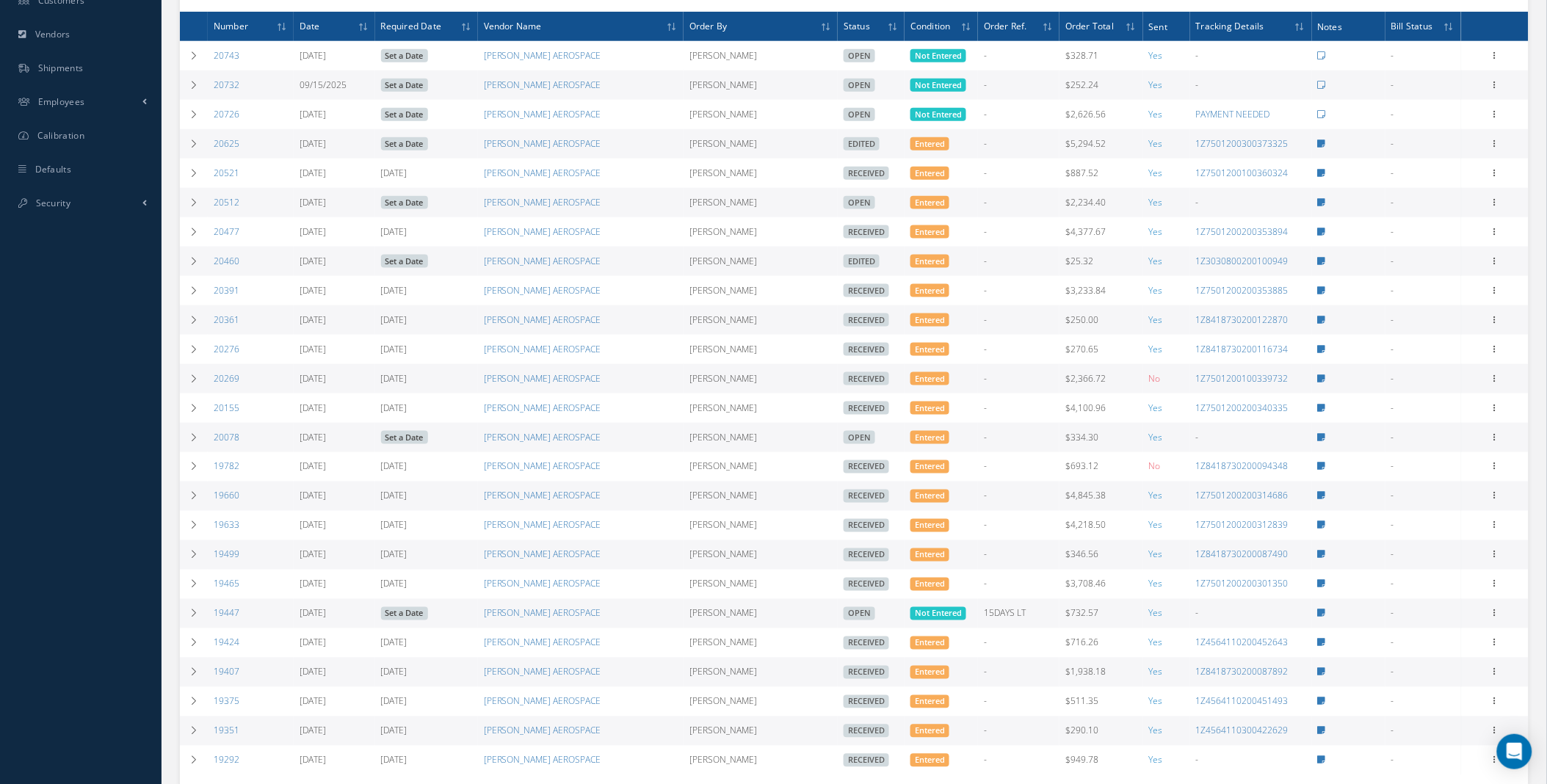
click at [49, 554] on div "Smart 145 Dashboard KPIs Work Order Accounting Requests Work Order Work Order P…" at bounding box center [774, 171] width 1547 height 1431
click at [192, 207] on icon at bounding box center [193, 202] width 10 height 9
